Goal: Browse casually

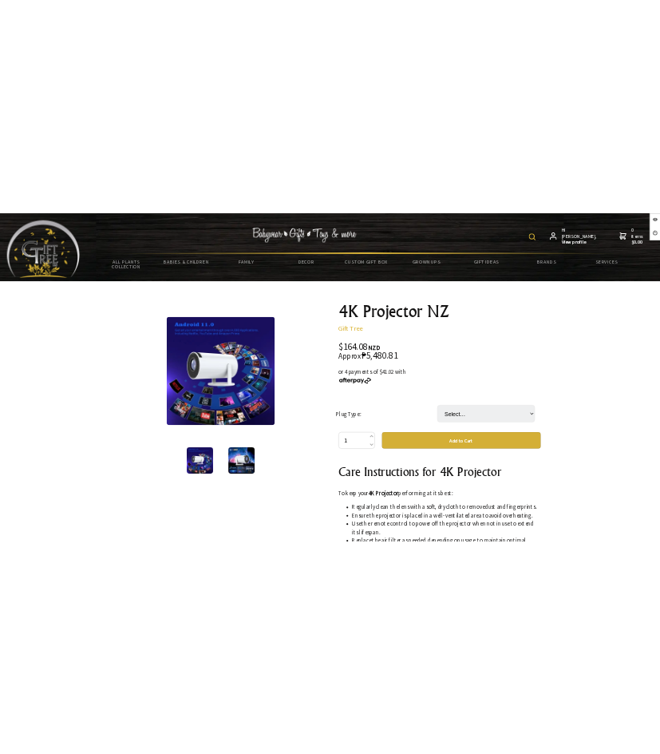
scroll to position [3692, 0]
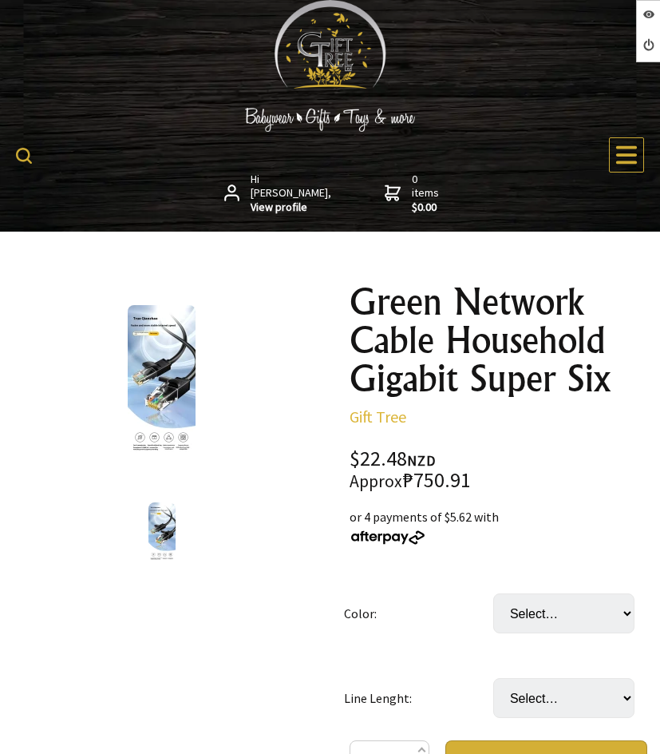
click at [291, 354] on div at bounding box center [162, 382] width 299 height 199
